Goal: Information Seeking & Learning: Learn about a topic

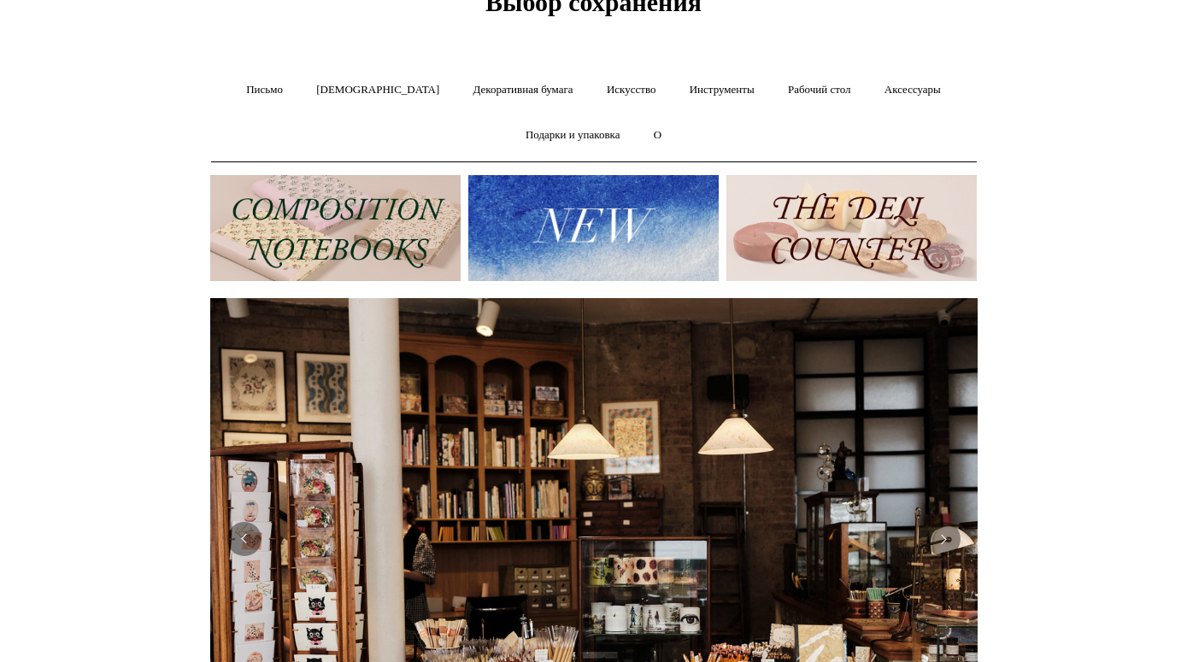
scroll to position [102, 0]
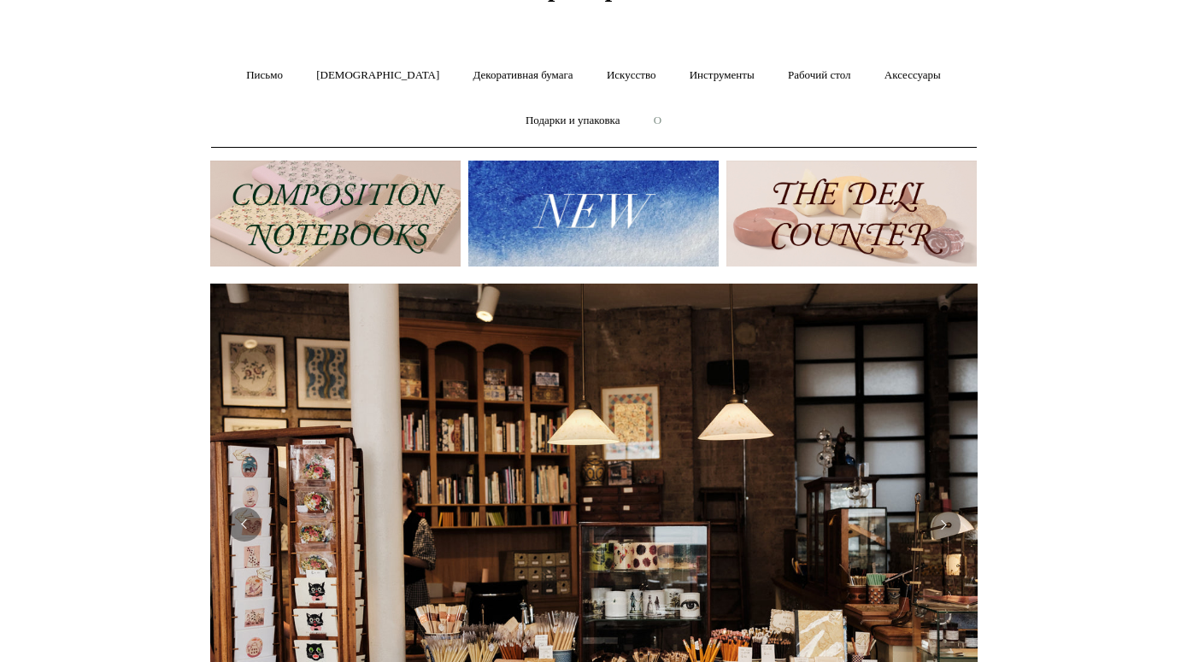
click at [660, 114] on font "О" at bounding box center [658, 120] width 8 height 13
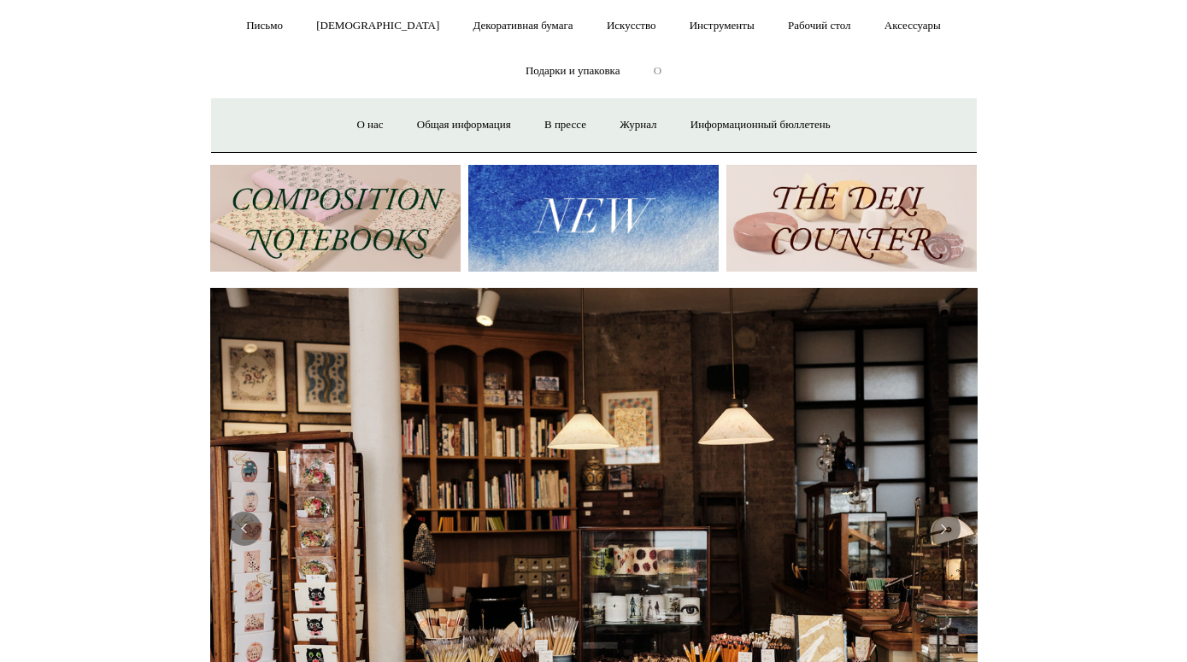
scroll to position [162, 0]
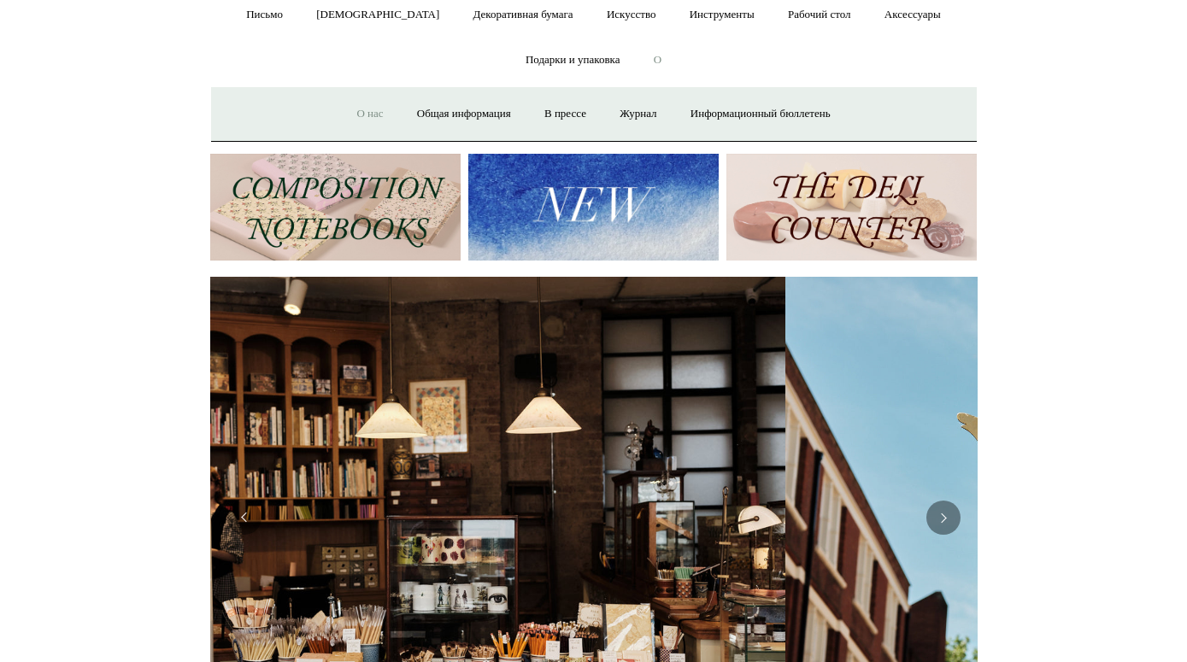
click at [356, 115] on font "О нас" at bounding box center [369, 113] width 26 height 13
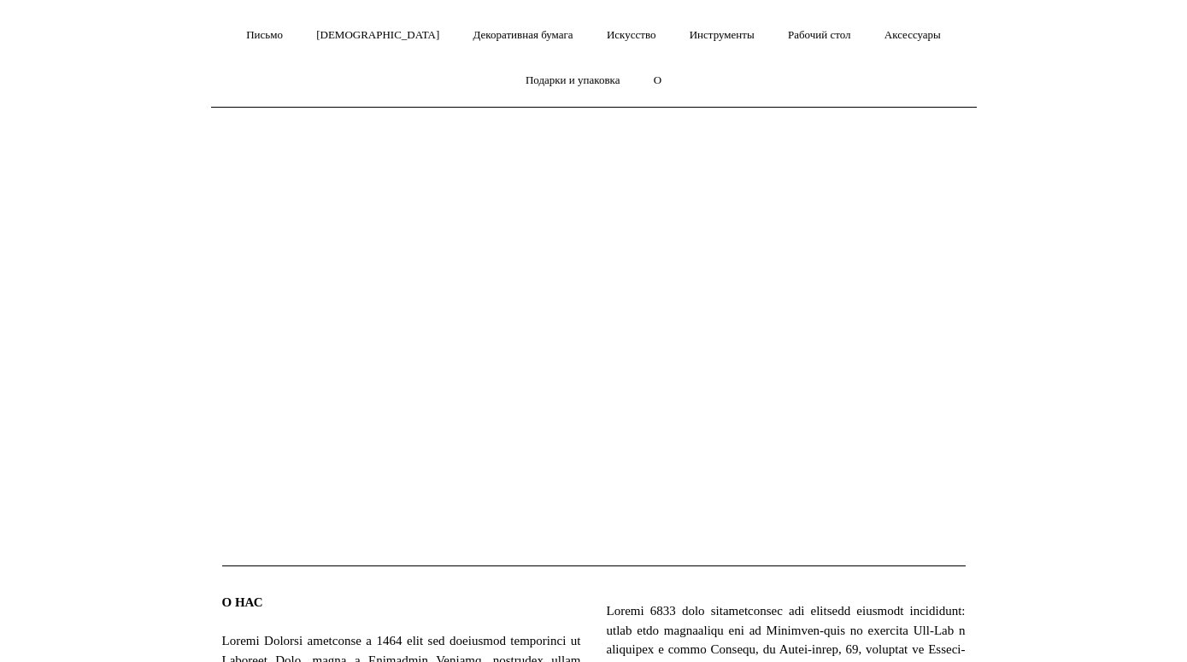
scroll to position [145, 0]
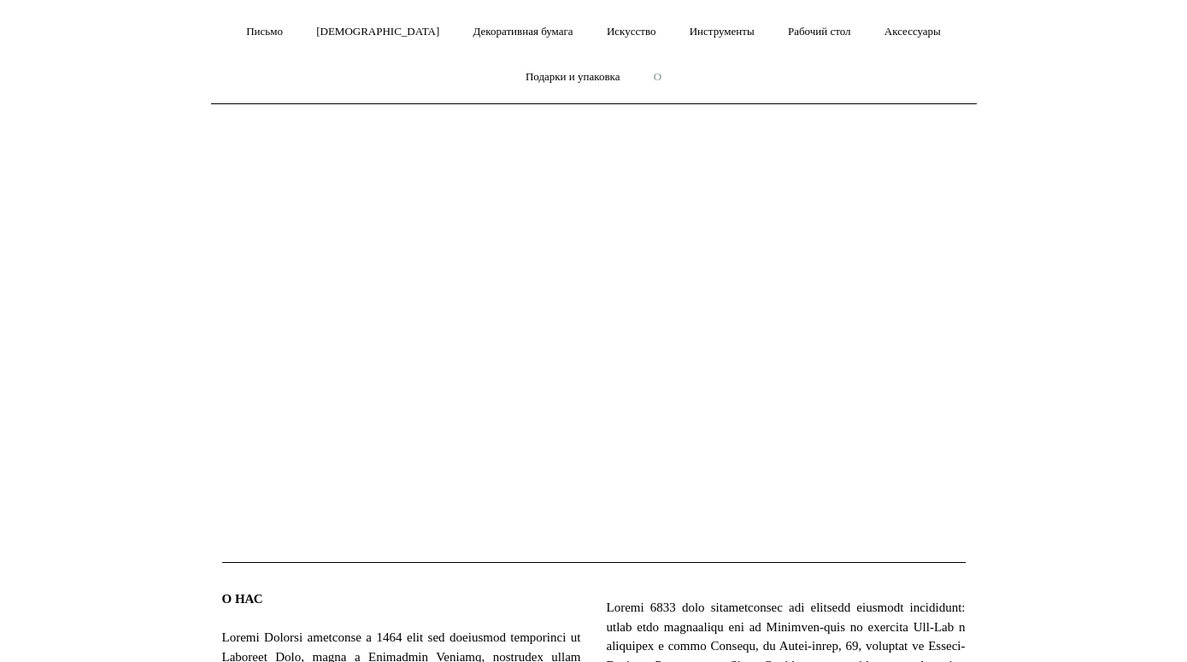
click at [661, 73] on font "О" at bounding box center [658, 76] width 8 height 13
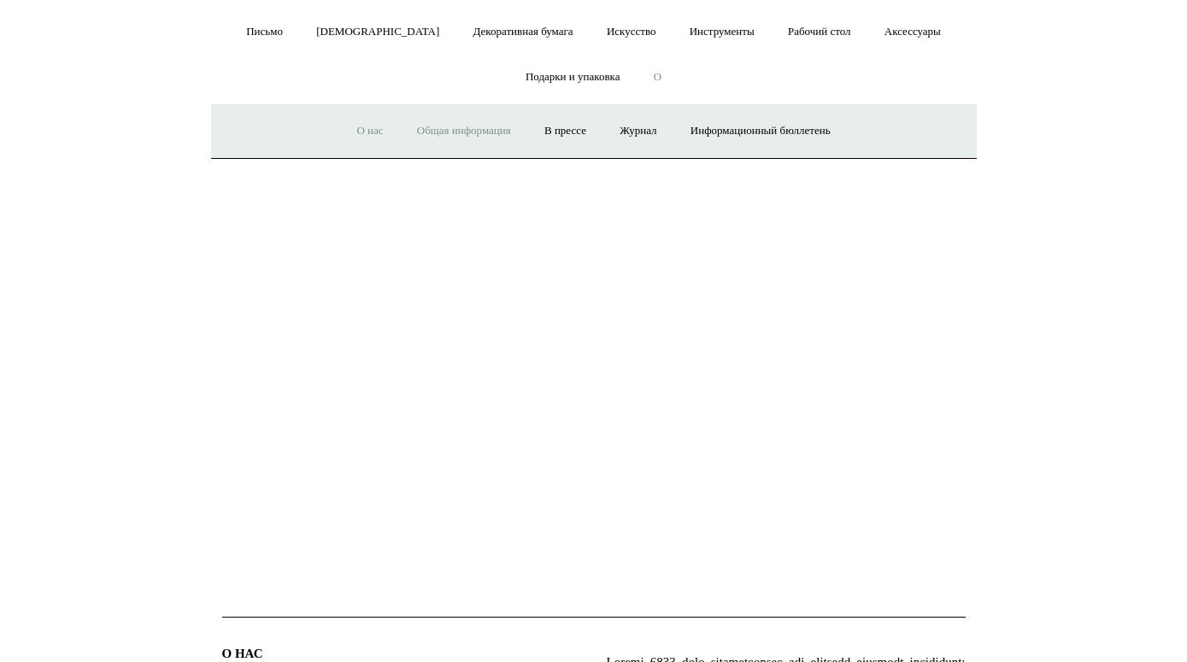
click at [452, 127] on font "Общая информация" at bounding box center [464, 130] width 94 height 13
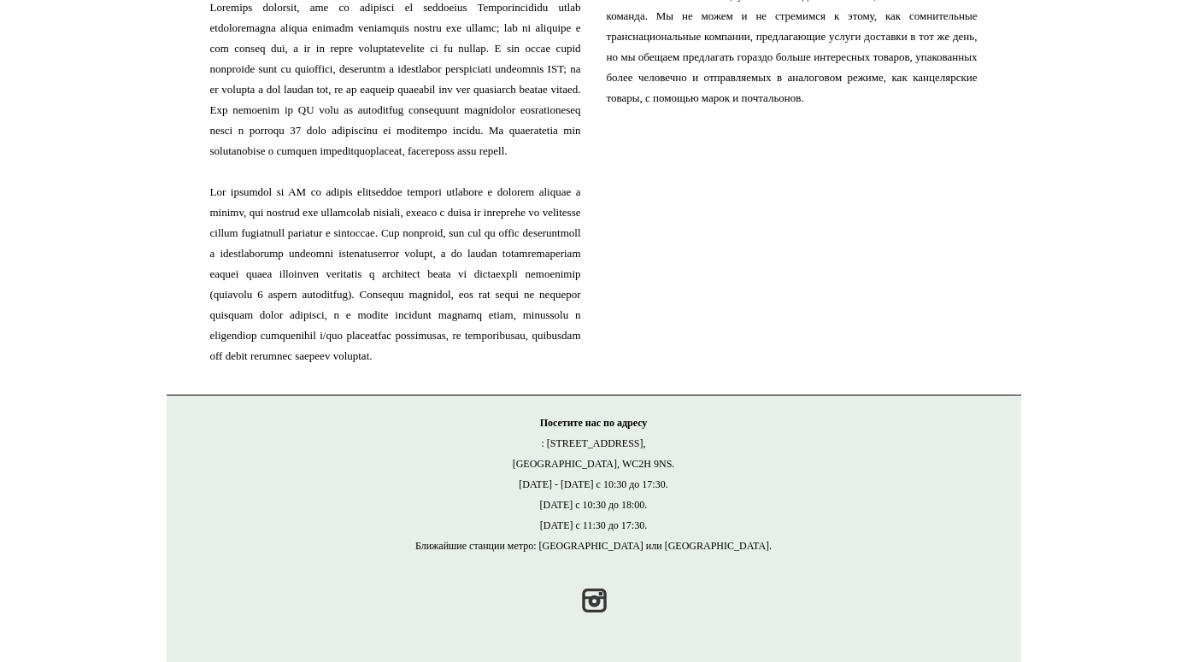
scroll to position [2657, 0]
